Goal: Find specific page/section: Find specific page/section

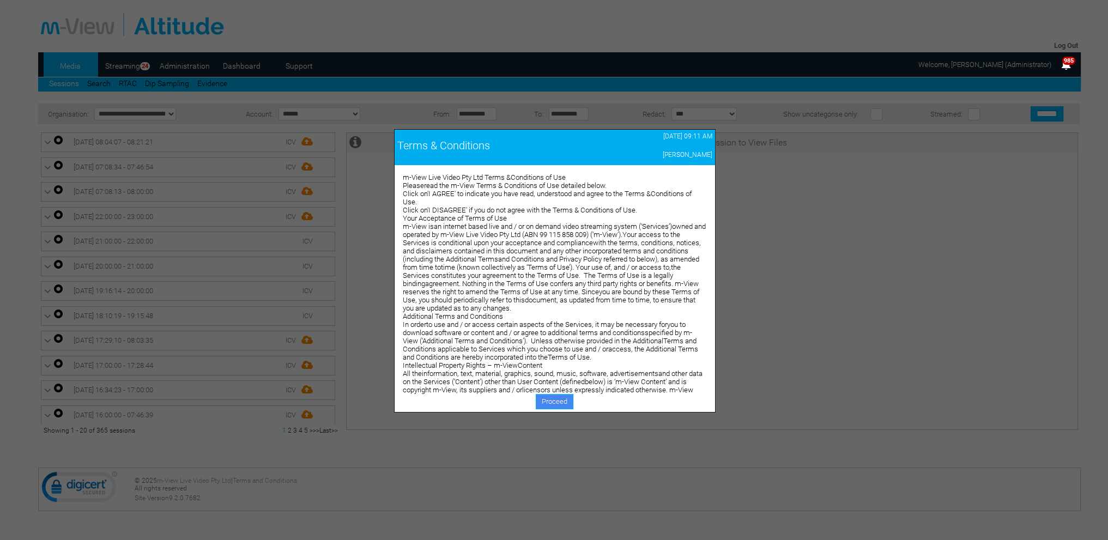
click at [541, 396] on link "Proceed" at bounding box center [555, 401] width 38 height 15
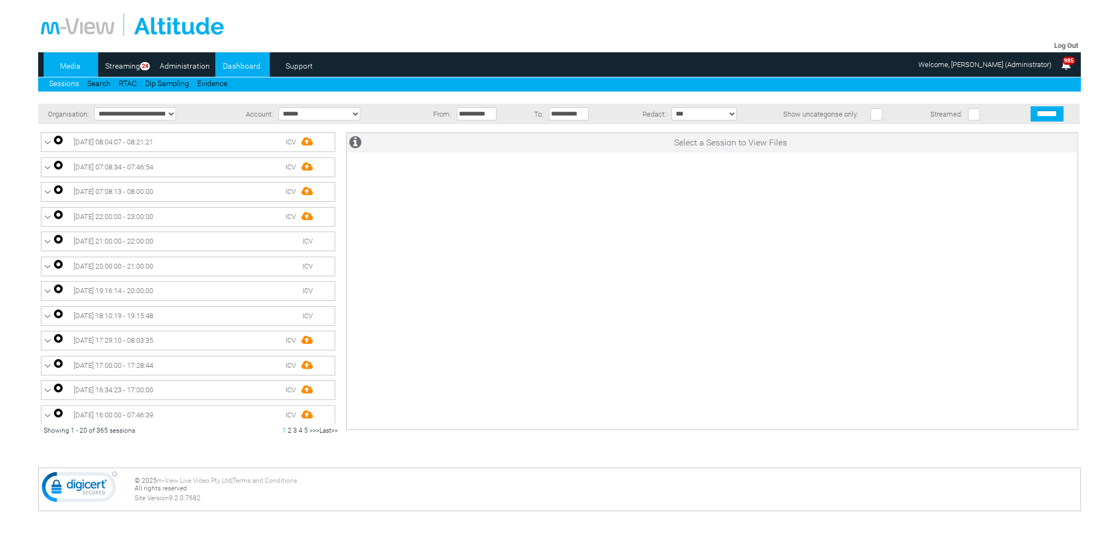
click at [241, 62] on link "Dashboard" at bounding box center [241, 66] width 53 height 16
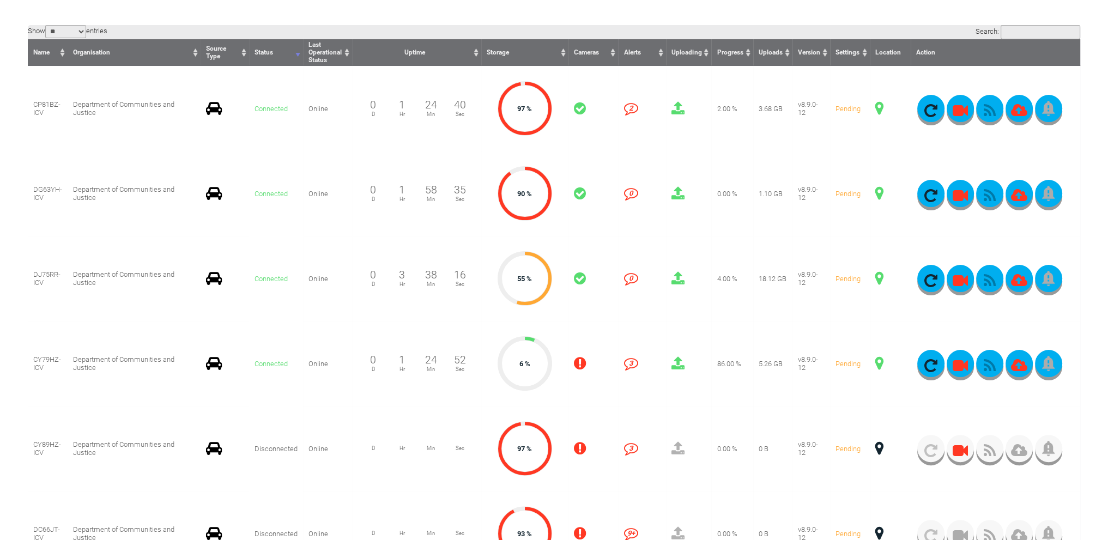
scroll to position [272, 0]
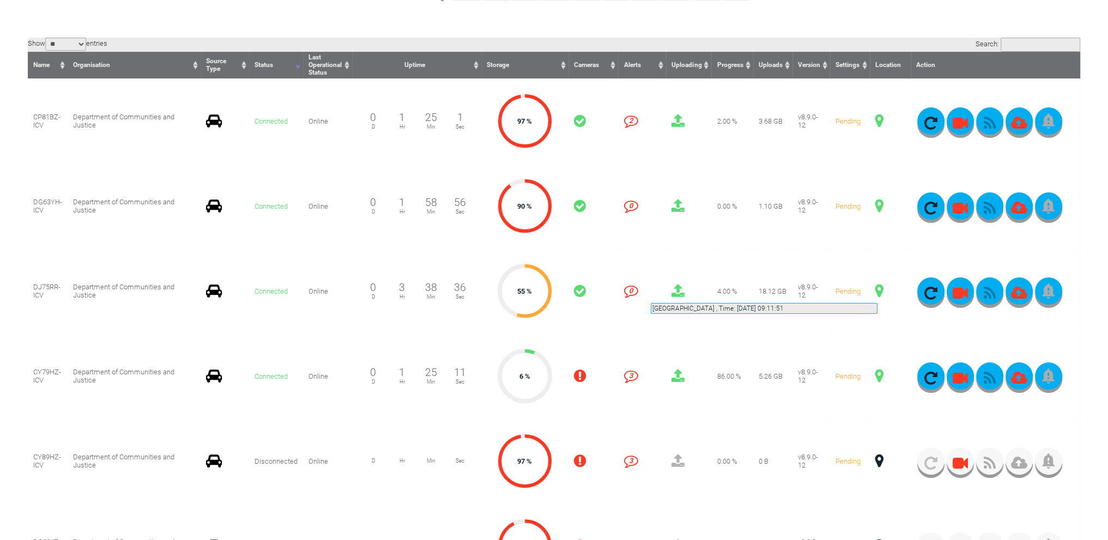
click at [877, 290] on span at bounding box center [879, 291] width 8 height 14
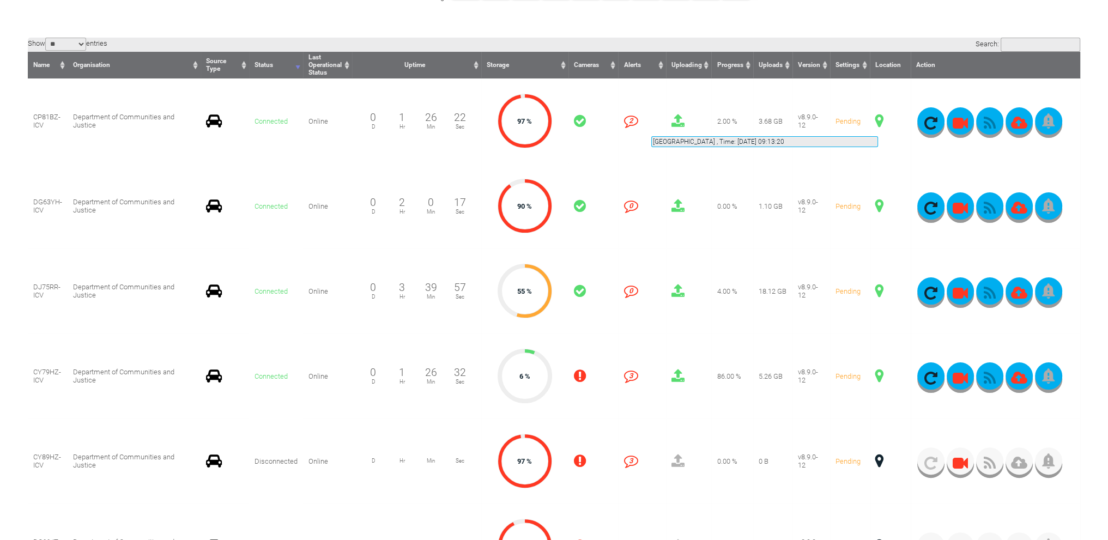
click at [878, 123] on span at bounding box center [879, 121] width 8 height 14
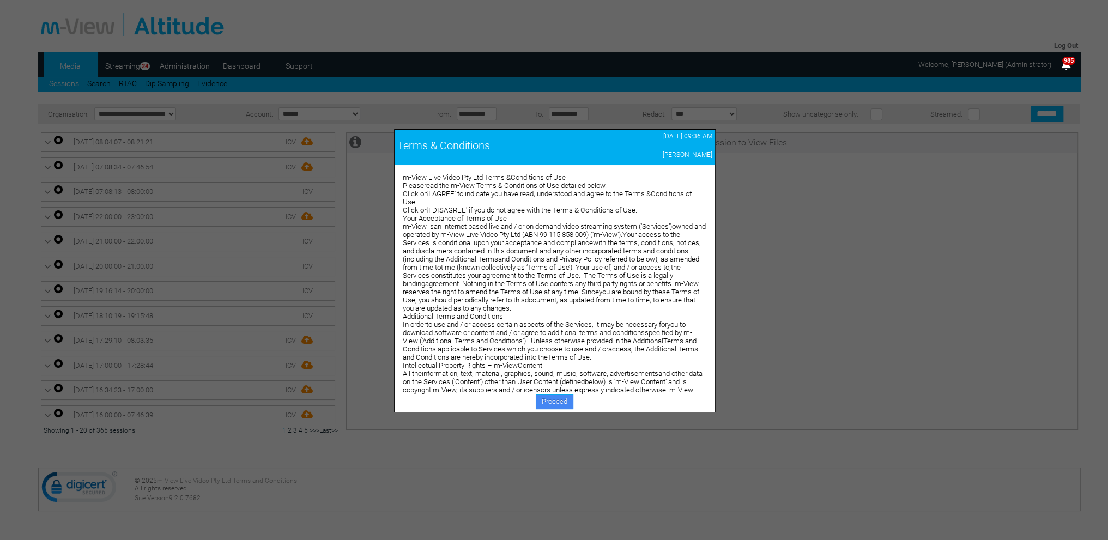
click at [555, 399] on link "Proceed" at bounding box center [555, 401] width 38 height 15
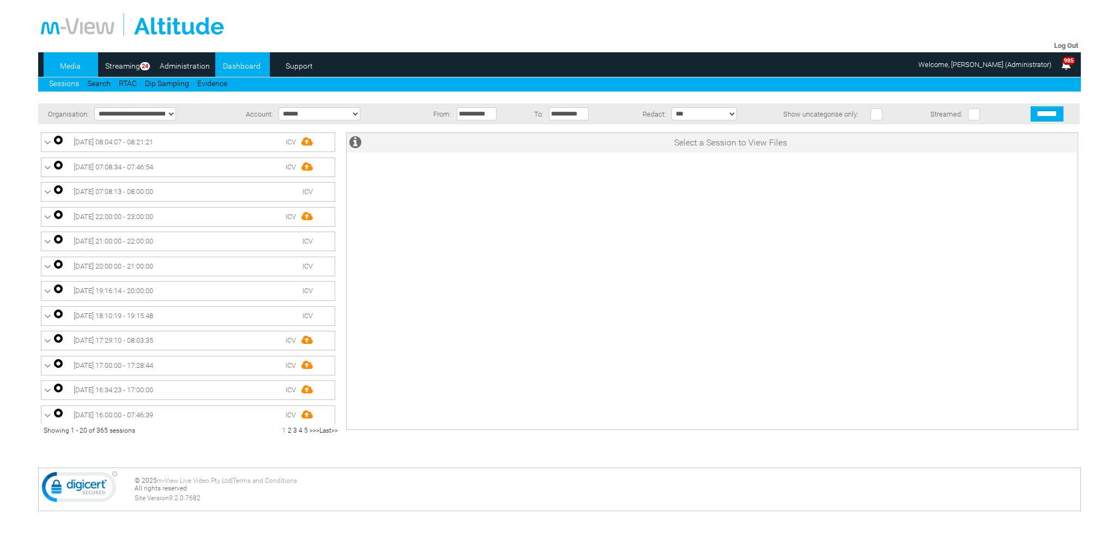
click at [251, 68] on link "Dashboard" at bounding box center [241, 66] width 53 height 16
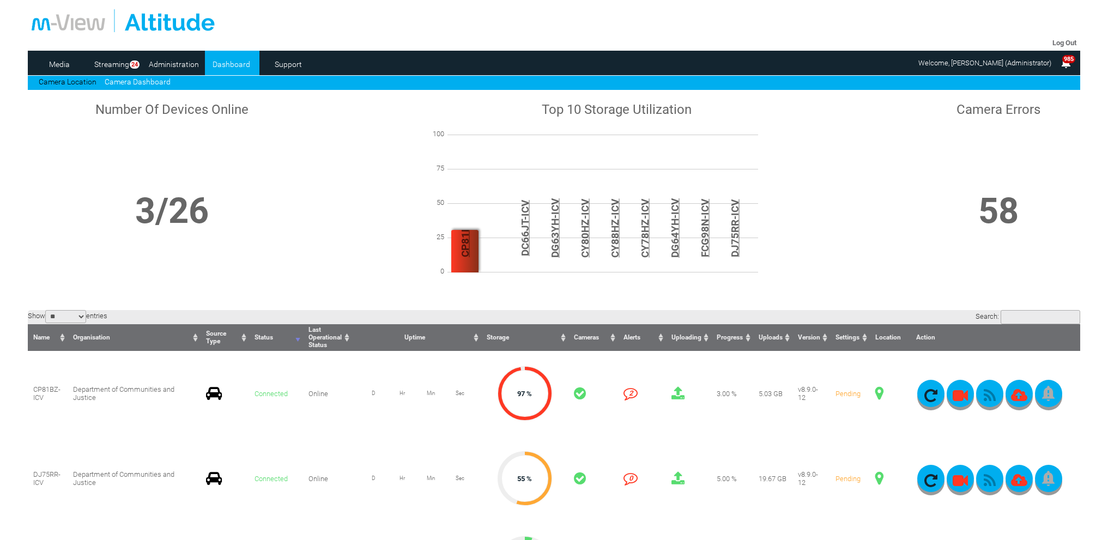
scroll to position [109, 0]
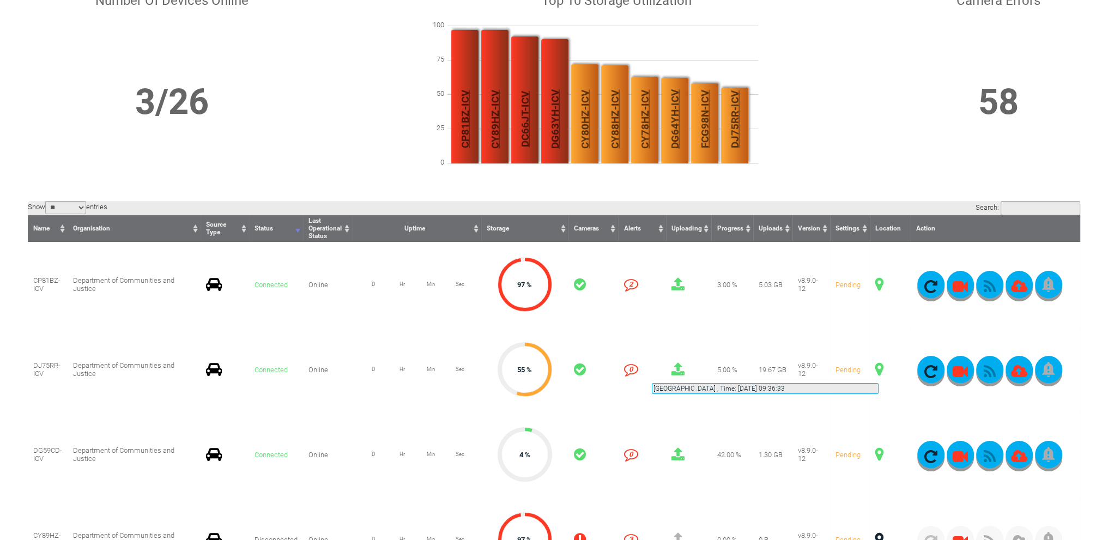
click at [878, 370] on span at bounding box center [879, 369] width 8 height 14
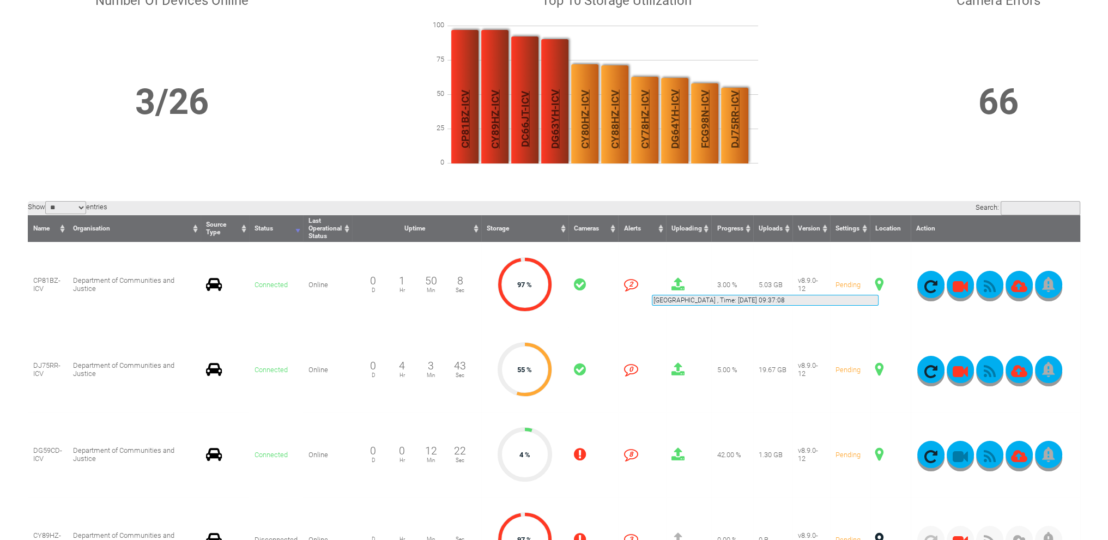
click at [878, 282] on span at bounding box center [879, 284] width 8 height 14
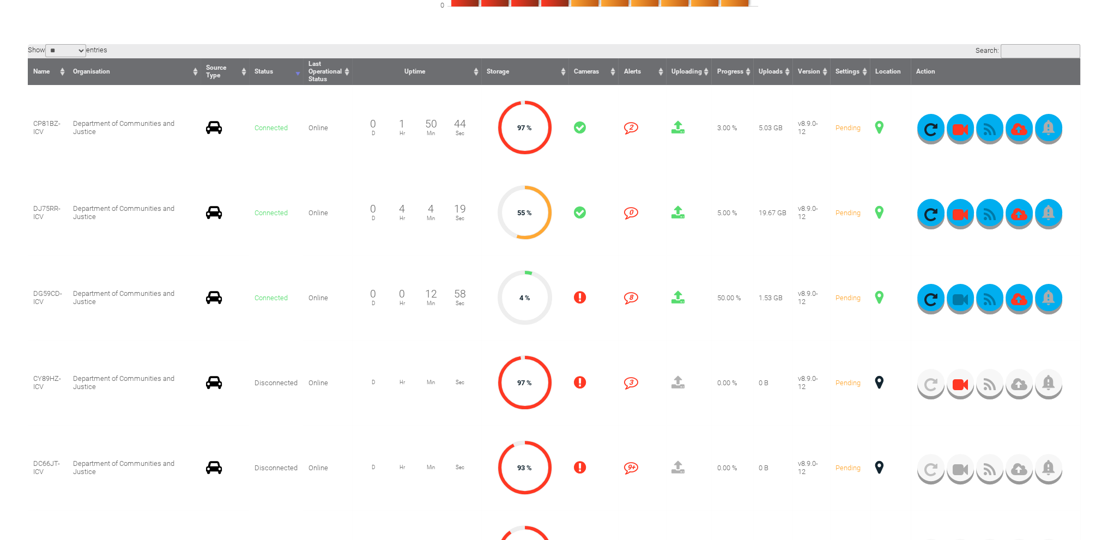
scroll to position [272, 0]
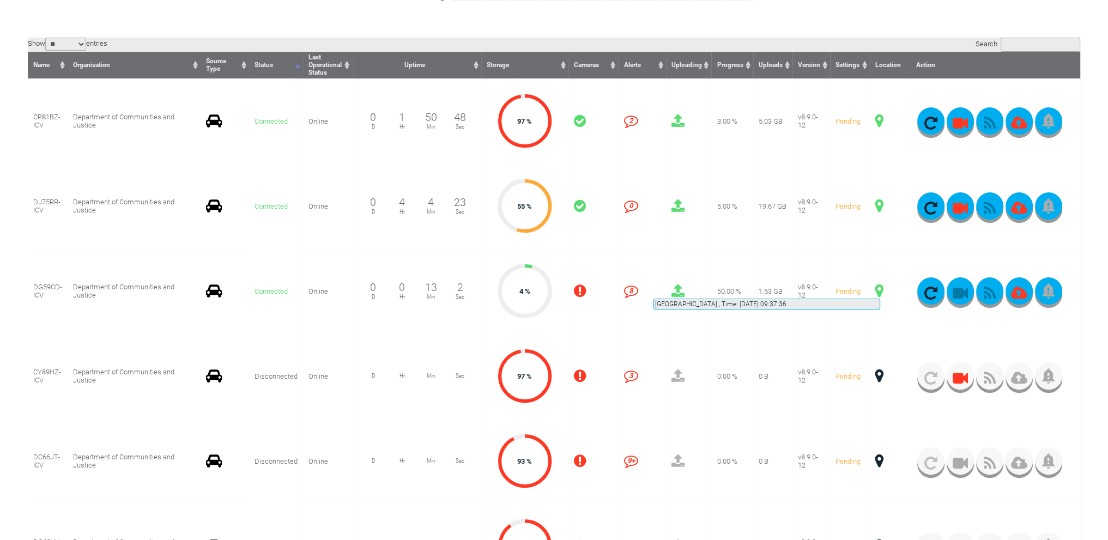
click at [880, 285] on span at bounding box center [879, 291] width 8 height 14
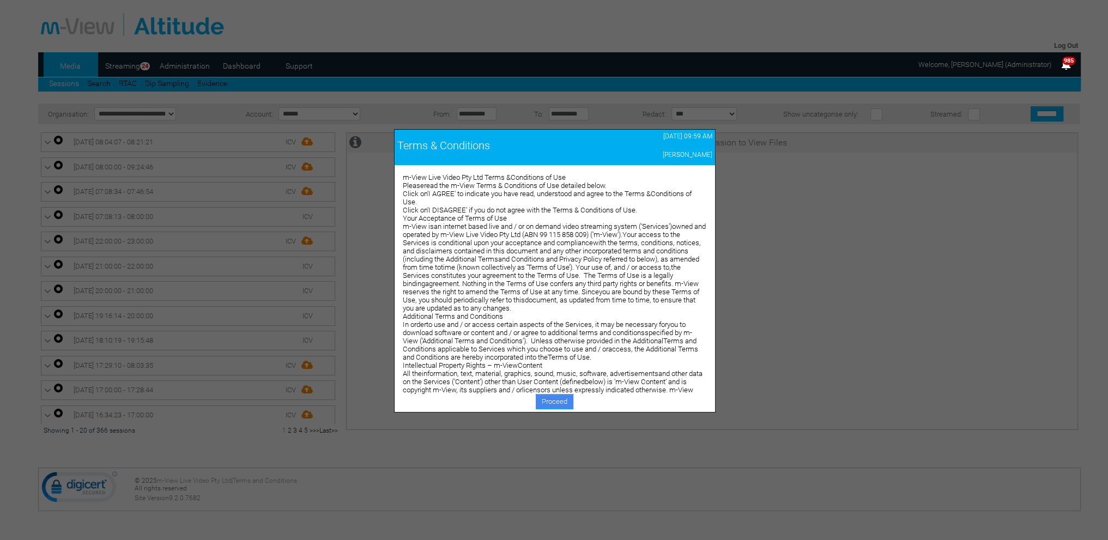
click at [551, 401] on link "Proceed" at bounding box center [555, 401] width 38 height 15
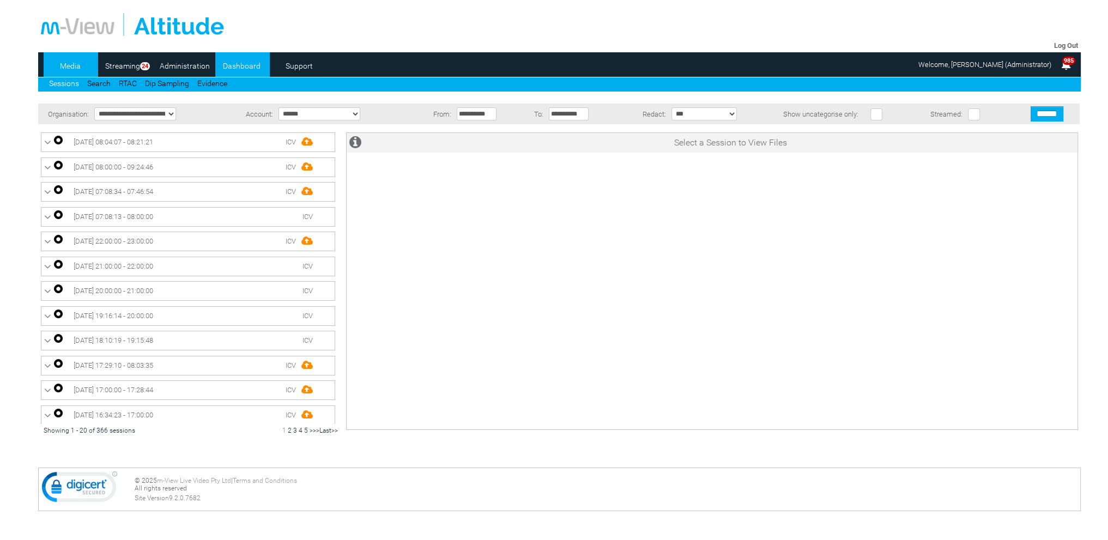
click at [252, 70] on link "Dashboard" at bounding box center [241, 66] width 53 height 16
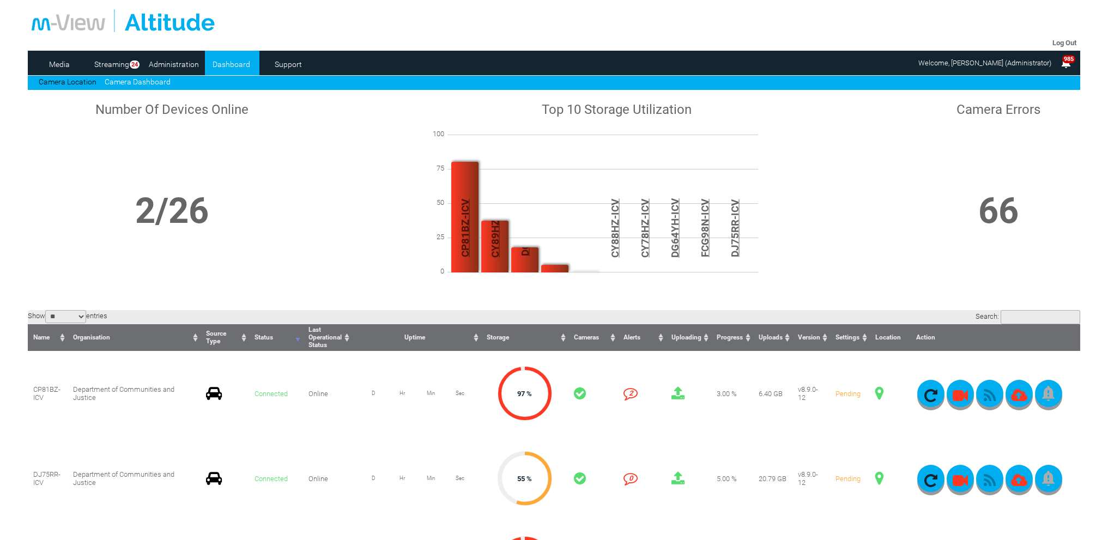
scroll to position [163, 0]
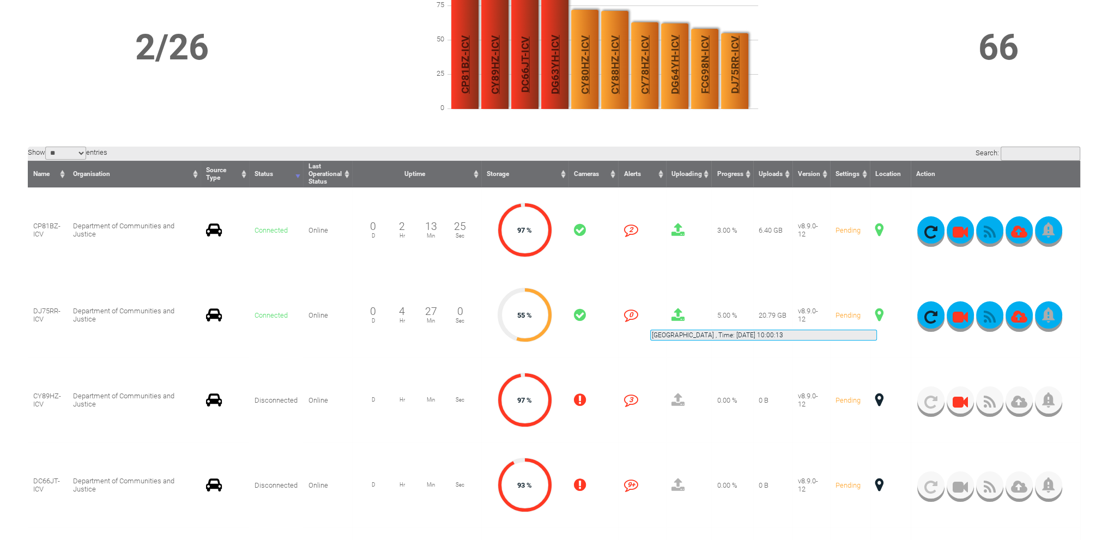
click at [877, 317] on span at bounding box center [879, 315] width 8 height 14
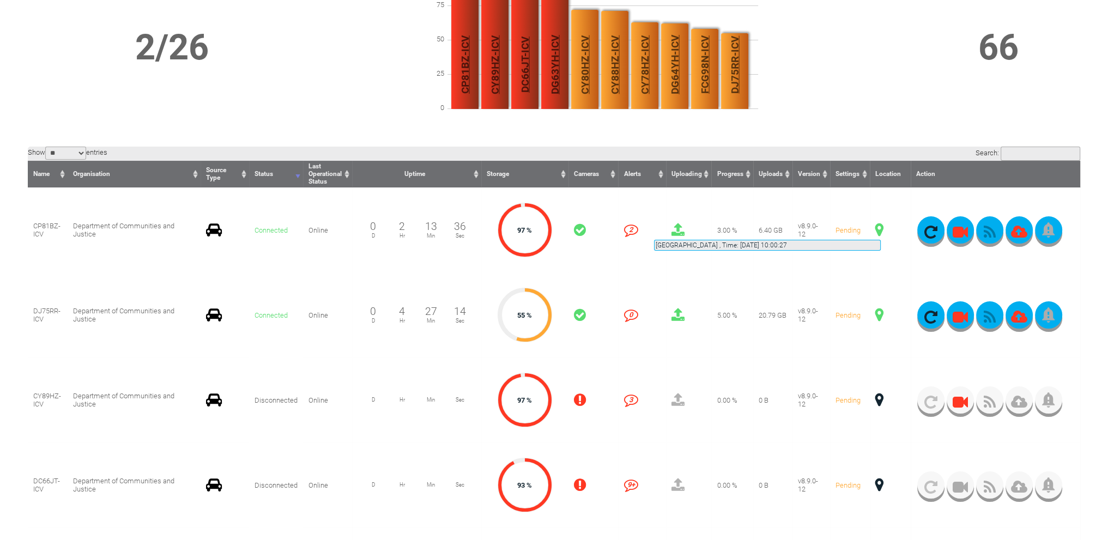
click at [880, 227] on span at bounding box center [879, 230] width 8 height 14
